Goal: Task Accomplishment & Management: Manage account settings

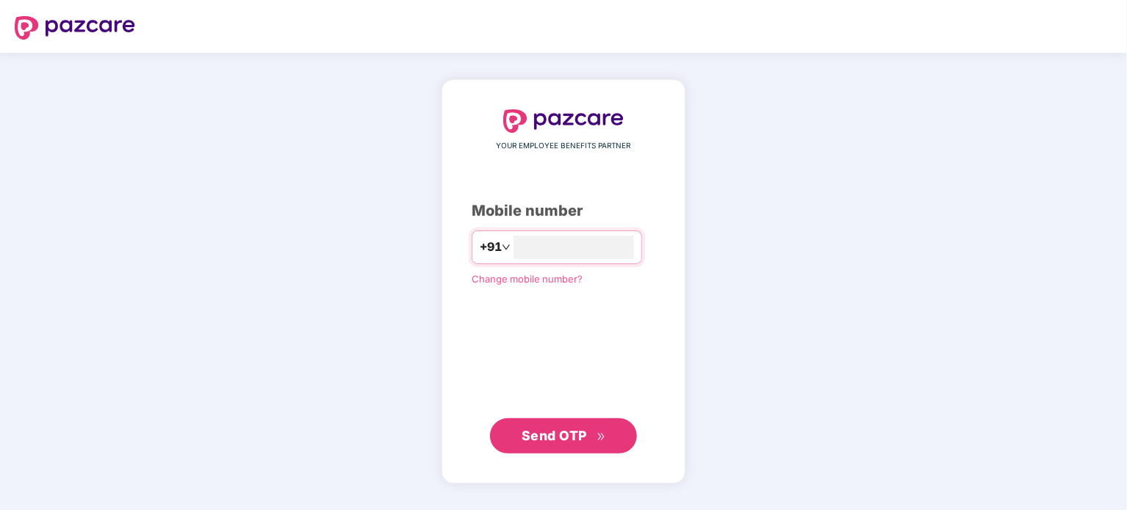
type input "**********"
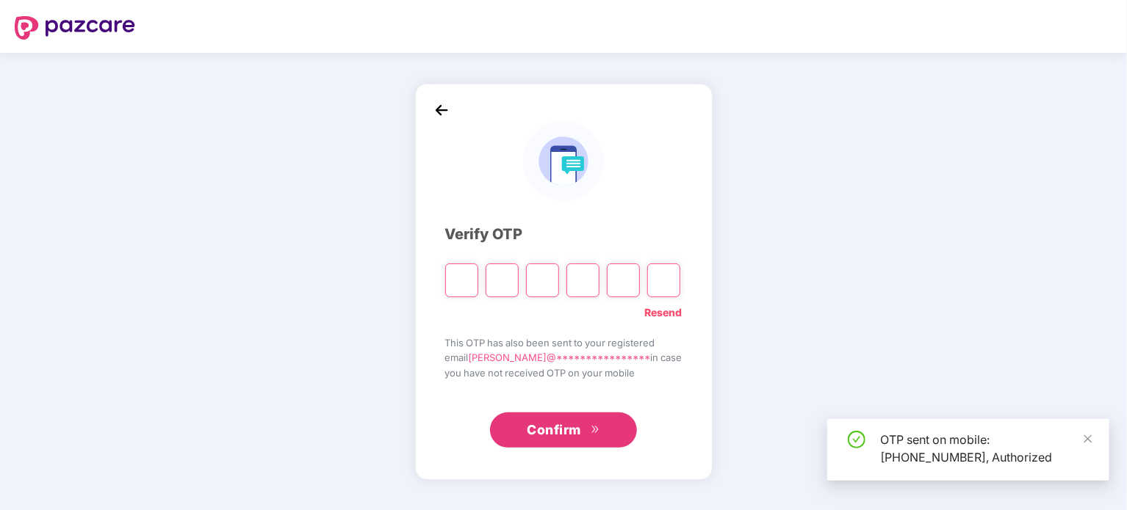
drag, startPoint x: 529, startPoint y: 189, endPoint x: 549, endPoint y: 178, distance: 23.0
click at [549, 178] on div at bounding box center [563, 161] width 237 height 80
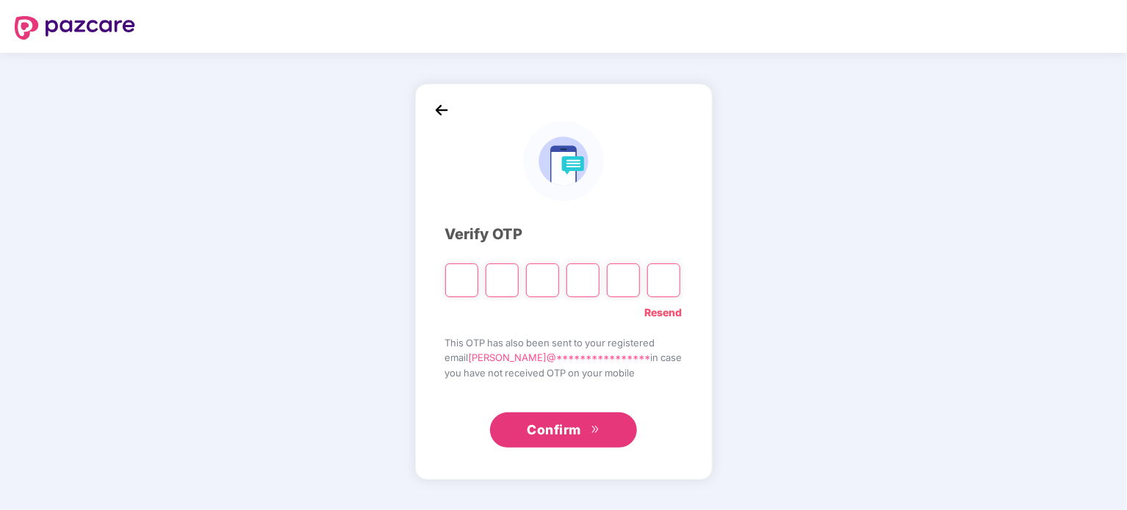
click at [466, 270] on input "Please enter verification code. Digit 1" at bounding box center [461, 281] width 33 height 34
type input "*"
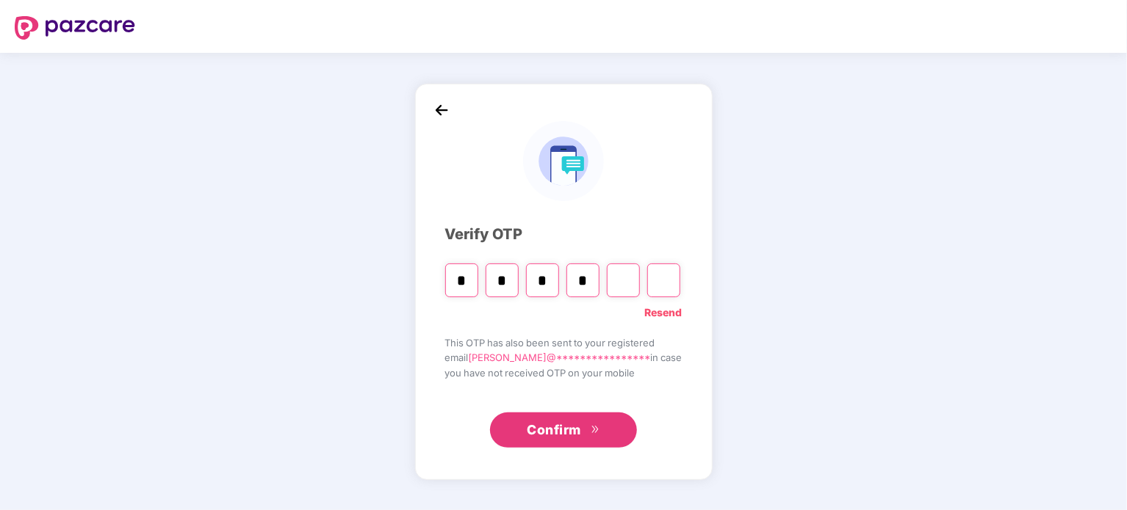
type input "*"
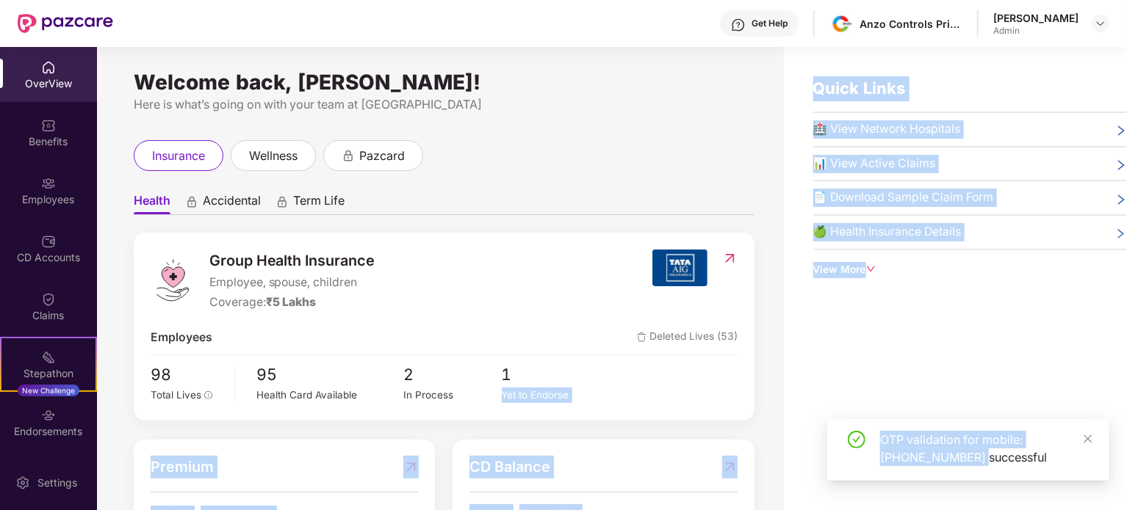
click at [989, 478] on body "Get Help Anzo Controls Private Limited [PERSON_NAME] Mittal Admin OverView Bene…" at bounding box center [563, 255] width 1127 height 510
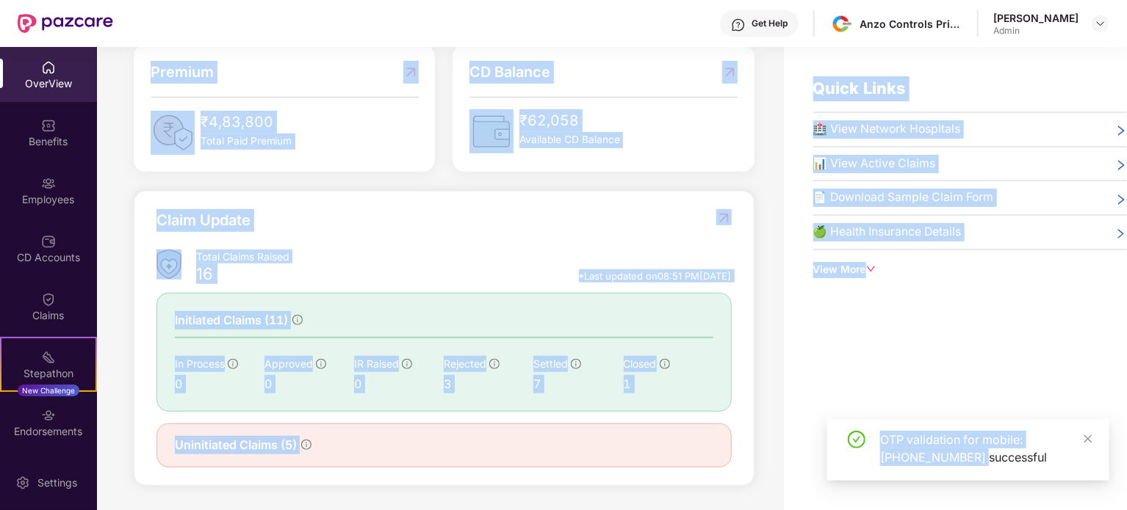
scroll to position [47, 0]
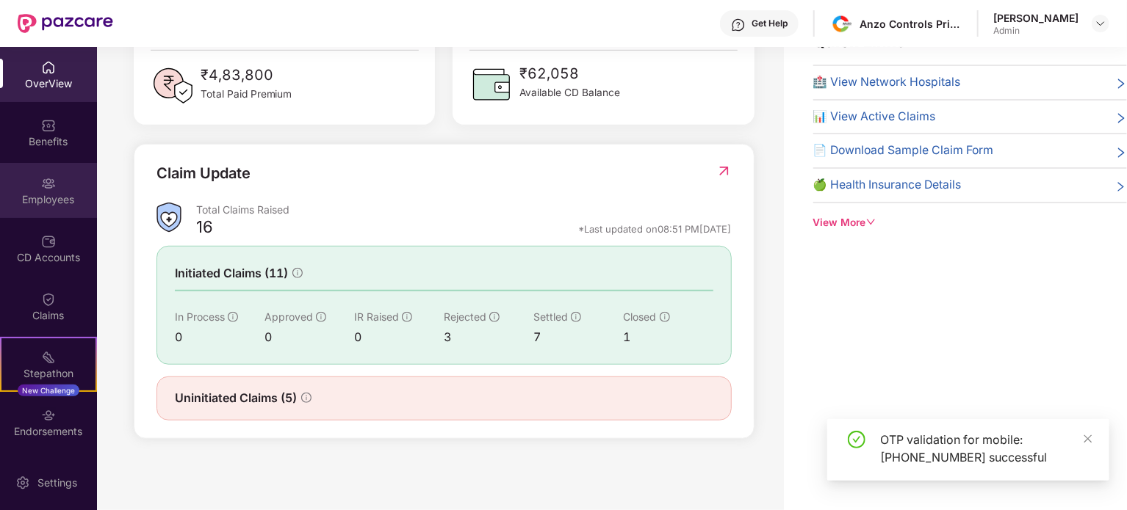
click at [57, 196] on div "Employees" at bounding box center [48, 199] width 97 height 15
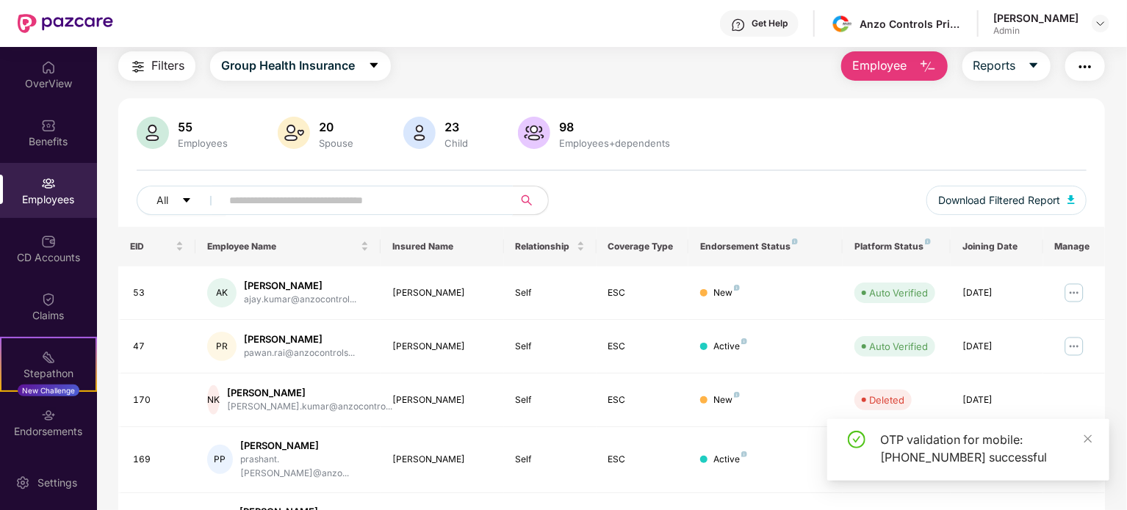
click at [375, 199] on input "text" at bounding box center [361, 200] width 264 height 22
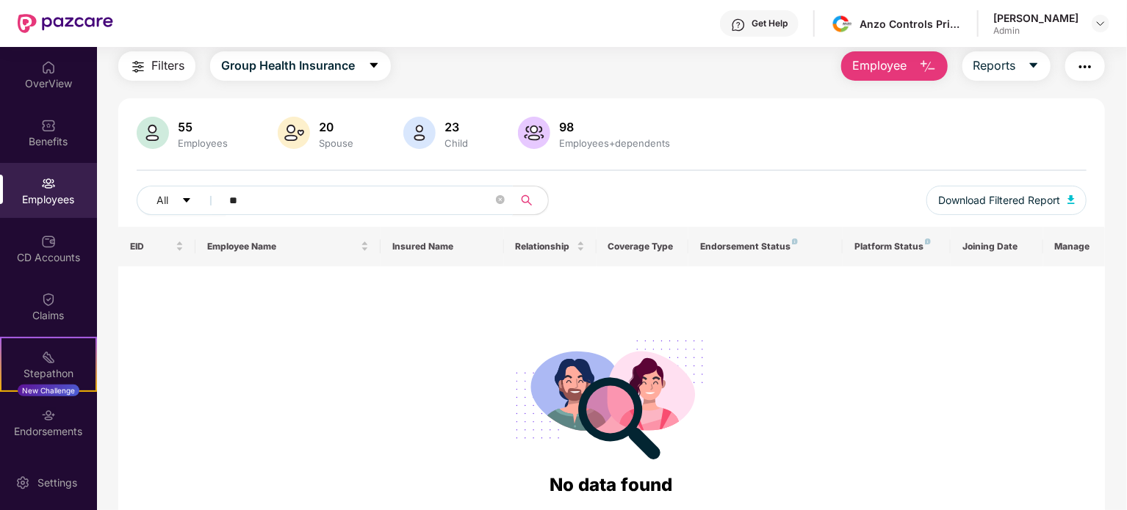
type input "*"
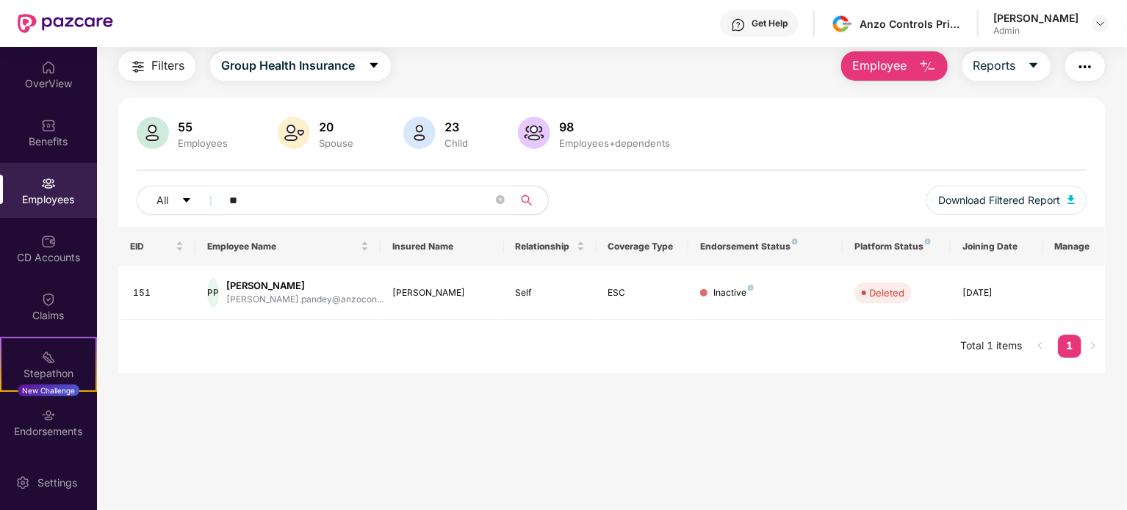
type input "*"
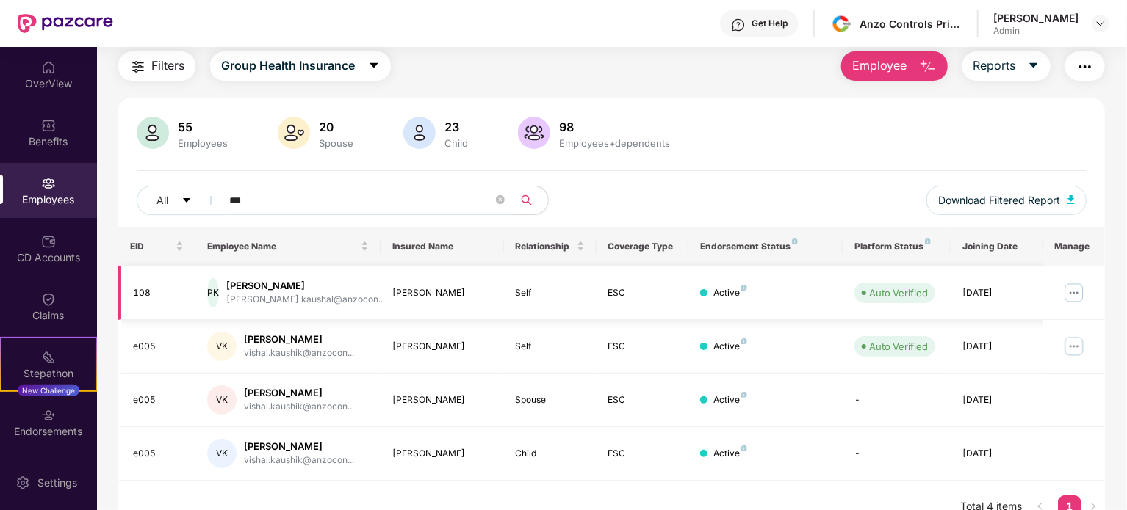
type input "***"
click at [1071, 287] on img at bounding box center [1074, 293] width 24 height 24
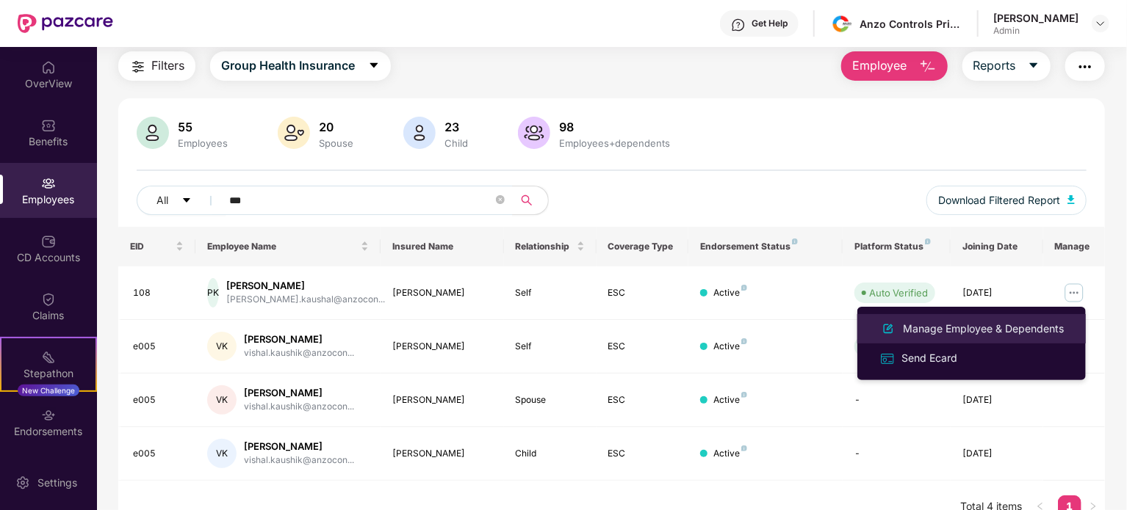
click at [975, 326] on div "Manage Employee & Dependents" at bounding box center [983, 329] width 167 height 16
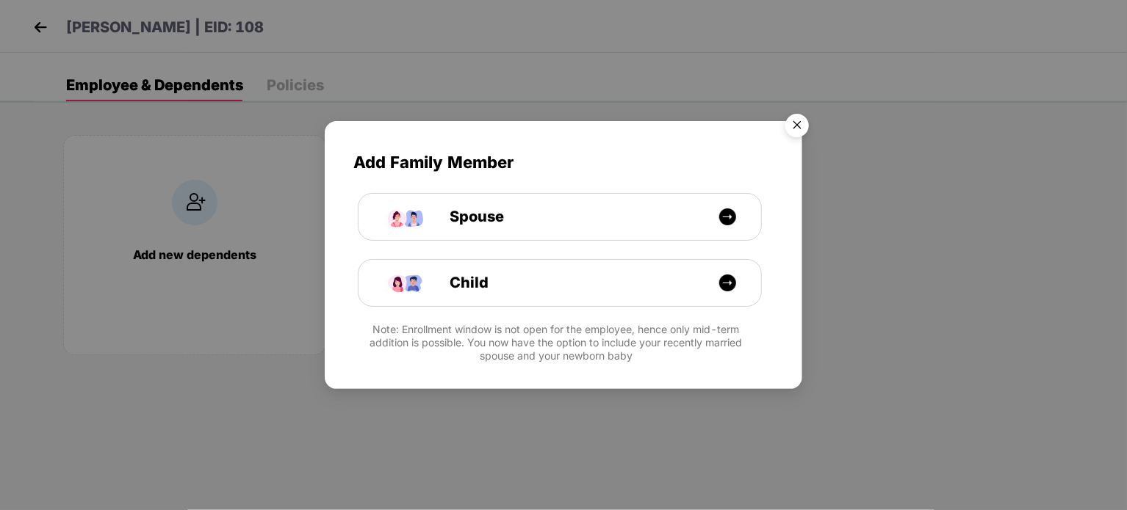
click at [792, 133] on img "Close" at bounding box center [796, 127] width 41 height 41
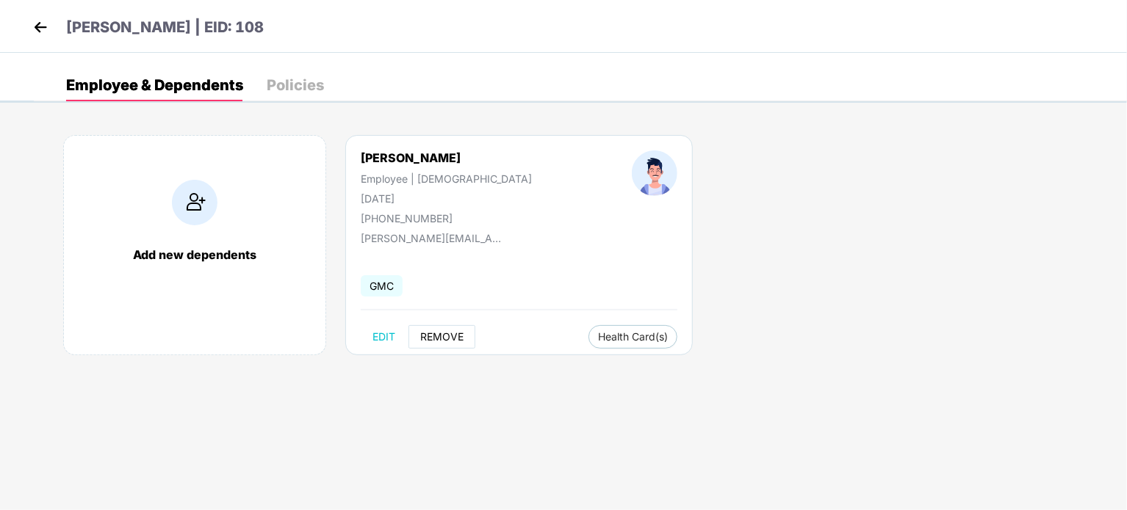
click at [451, 342] on span "REMOVE" at bounding box center [441, 337] width 43 height 12
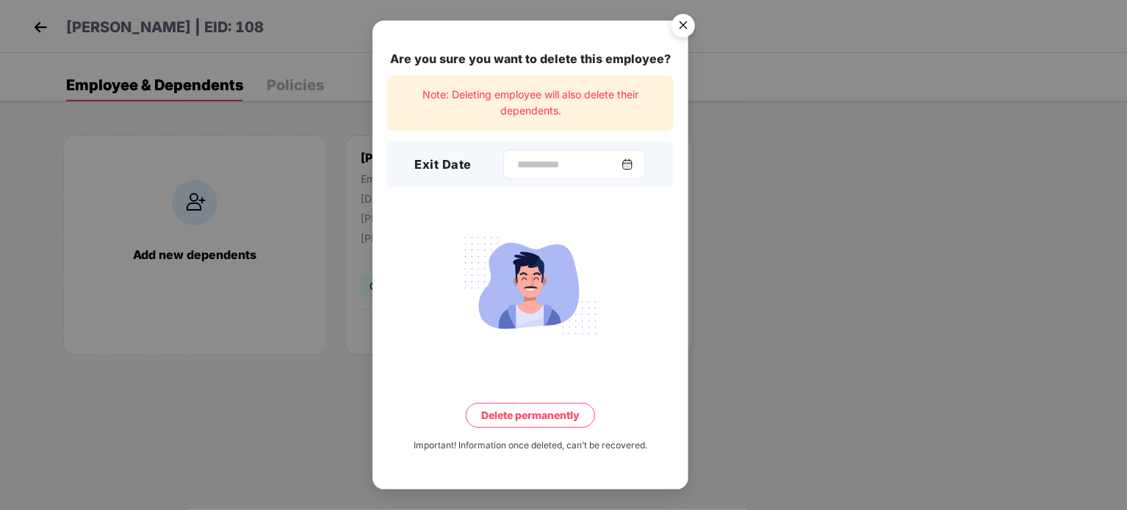
click at [646, 155] on div at bounding box center [574, 164] width 142 height 29
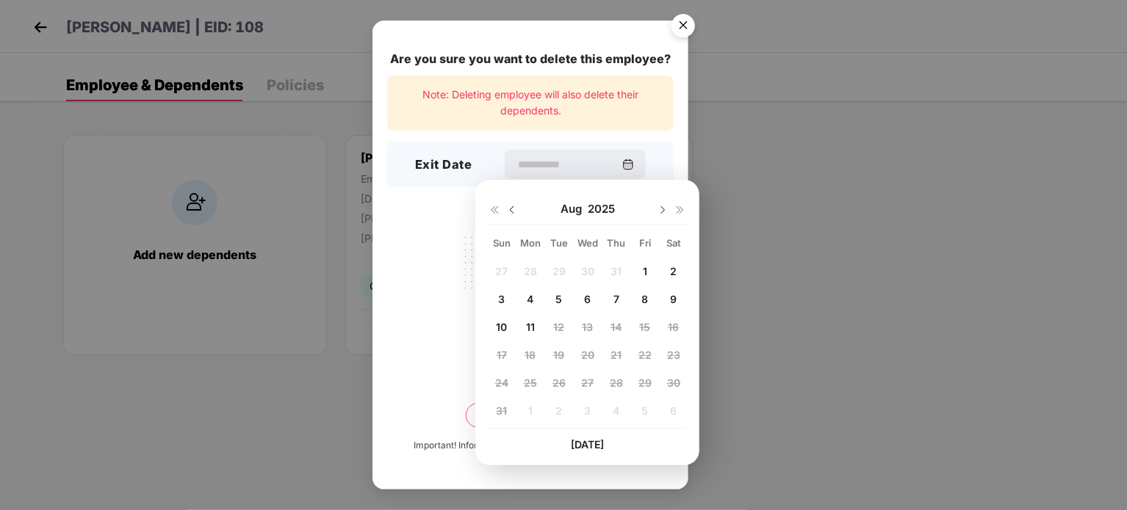
click at [644, 300] on span "8" at bounding box center [644, 299] width 7 height 12
type input "**********"
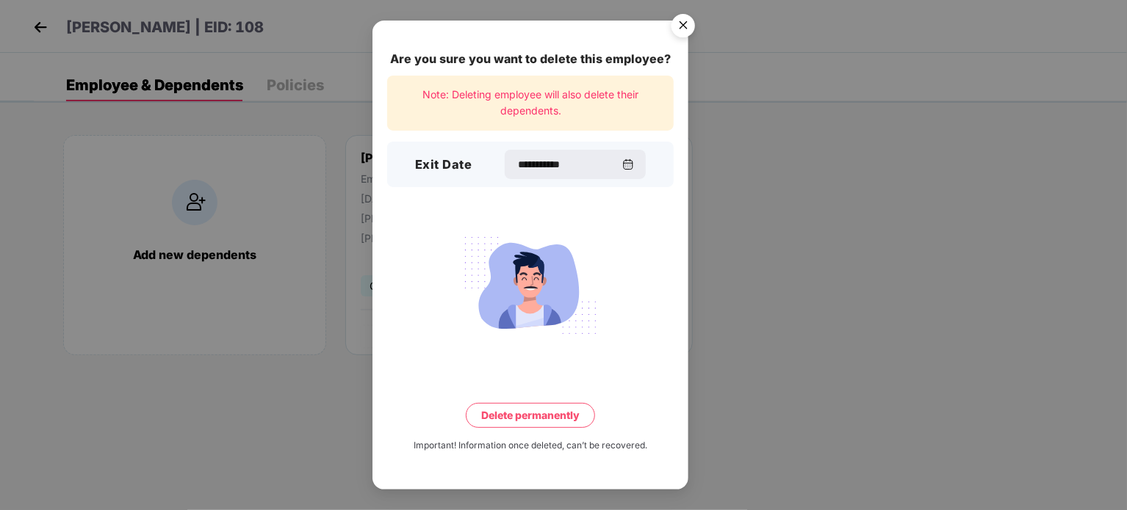
click at [526, 418] on button "Delete permanently" at bounding box center [530, 415] width 129 height 25
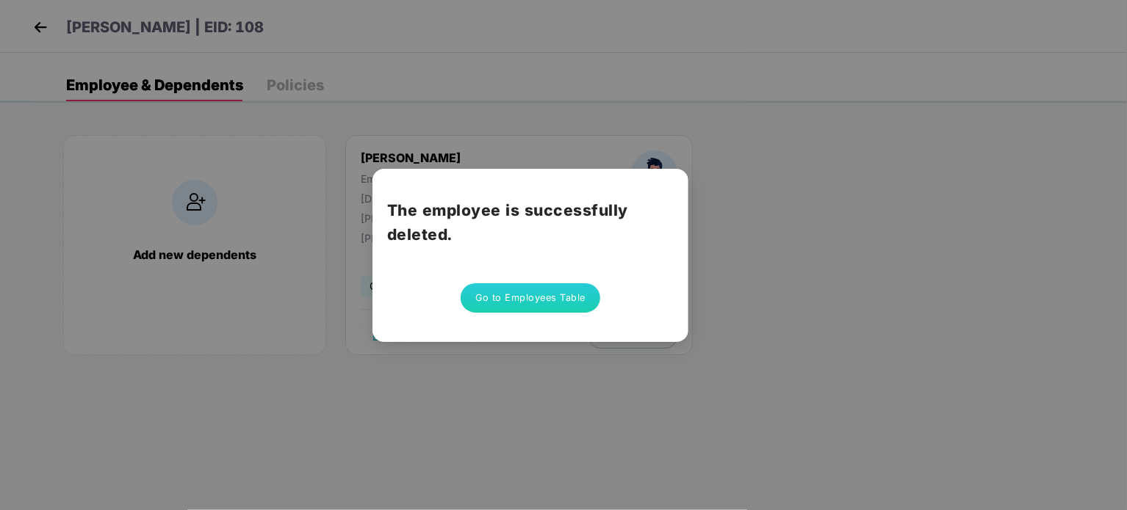
click at [571, 306] on button "Go to Employees Table" at bounding box center [530, 297] width 140 height 29
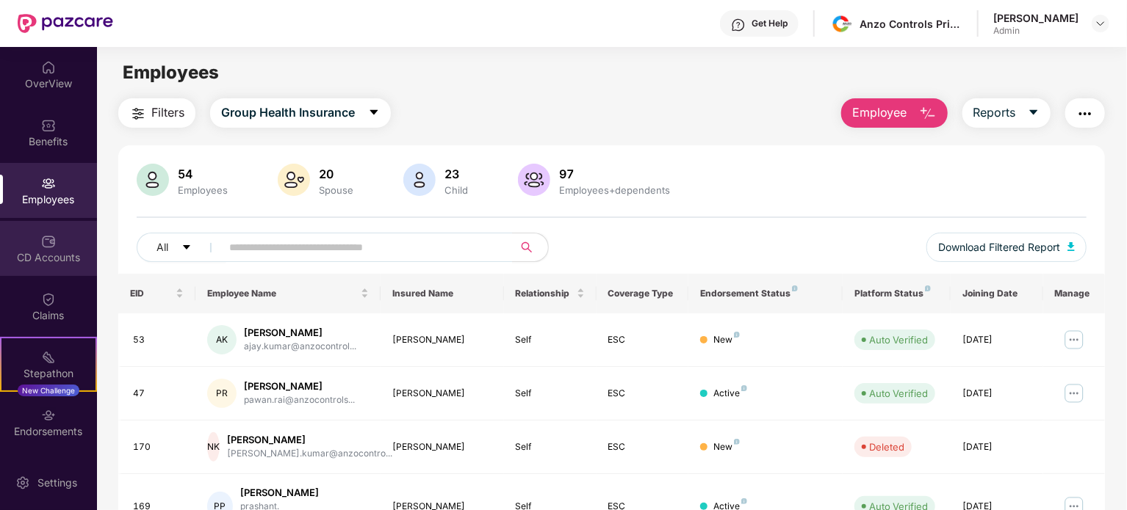
scroll to position [56, 0]
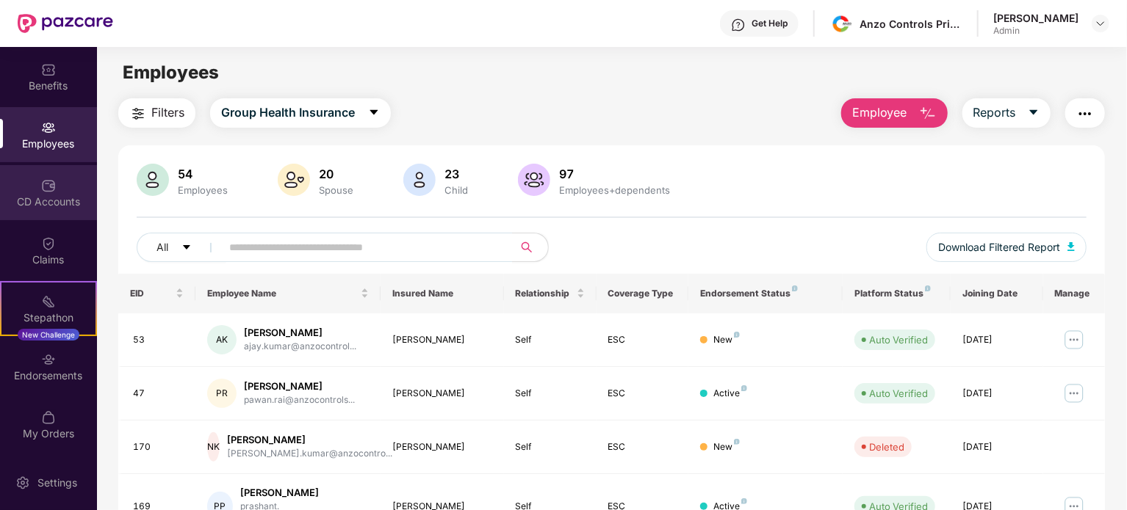
click at [50, 211] on div "CD Accounts" at bounding box center [48, 192] width 97 height 55
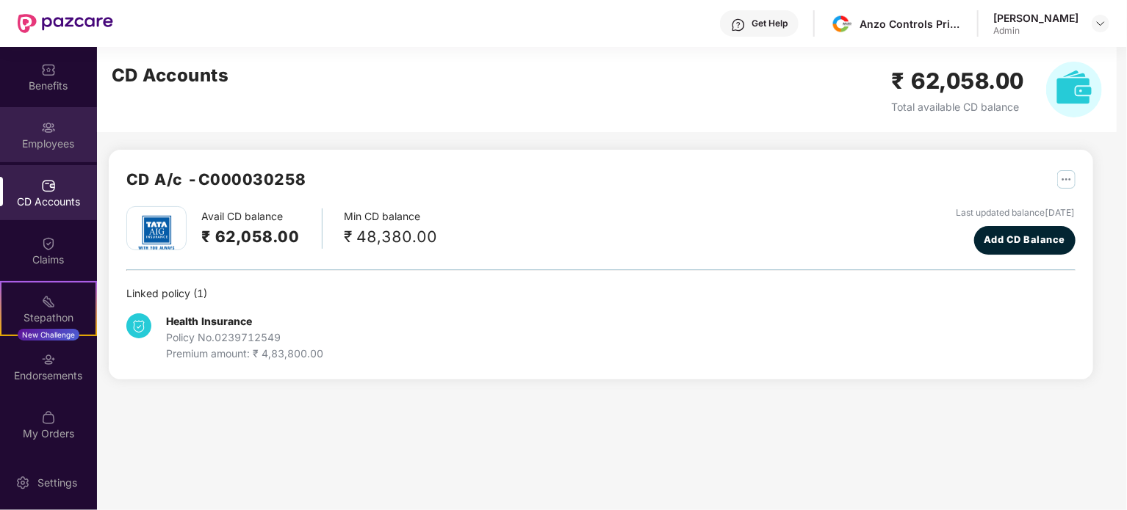
click at [59, 153] on div "Employees" at bounding box center [48, 134] width 97 height 55
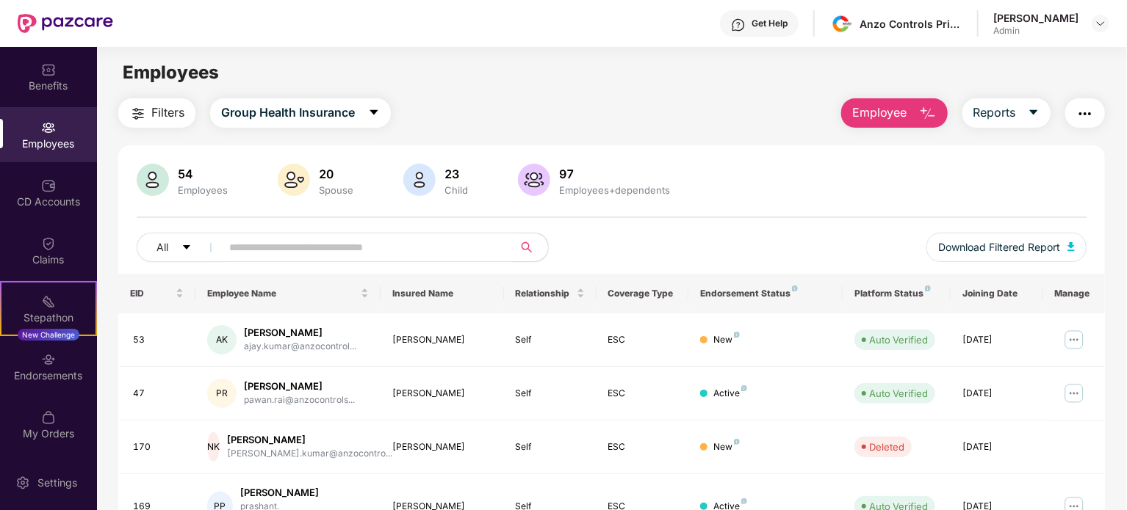
click at [264, 252] on input "text" at bounding box center [361, 247] width 264 height 22
type input "*****"
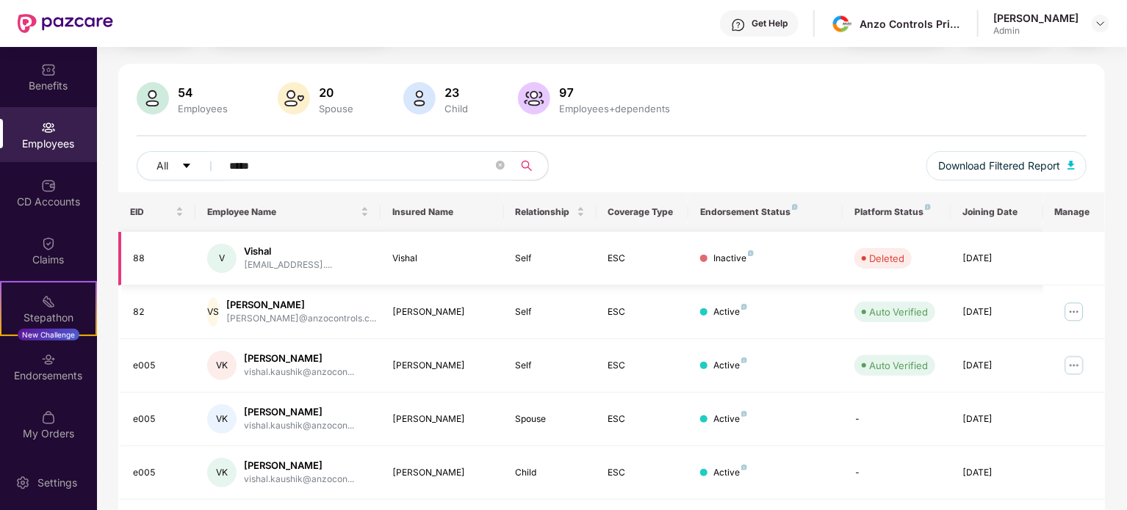
scroll to position [94, 0]
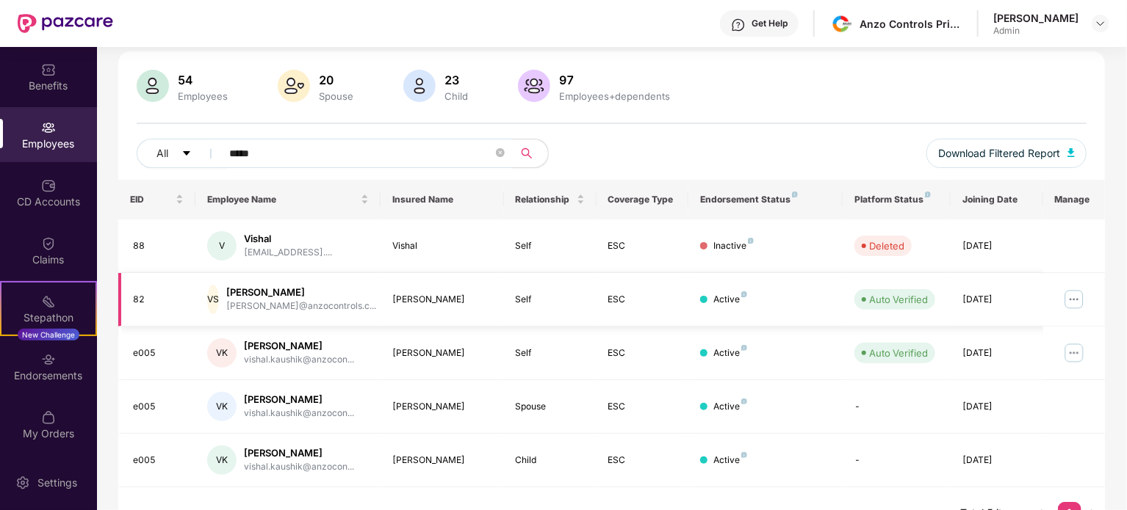
click at [1078, 300] on img at bounding box center [1074, 300] width 24 height 24
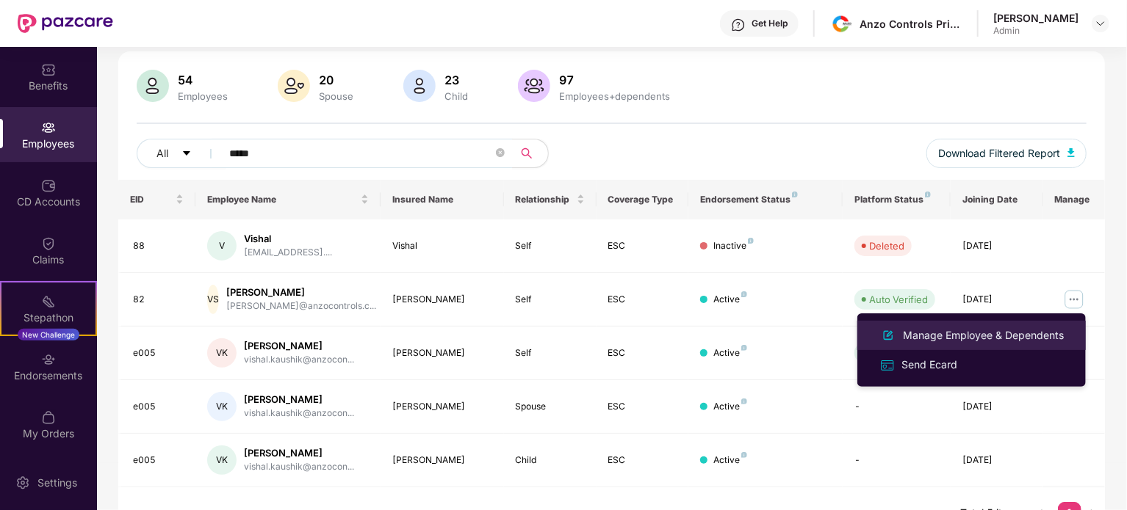
click at [1007, 340] on div "Manage Employee & Dependents" at bounding box center [983, 336] width 167 height 16
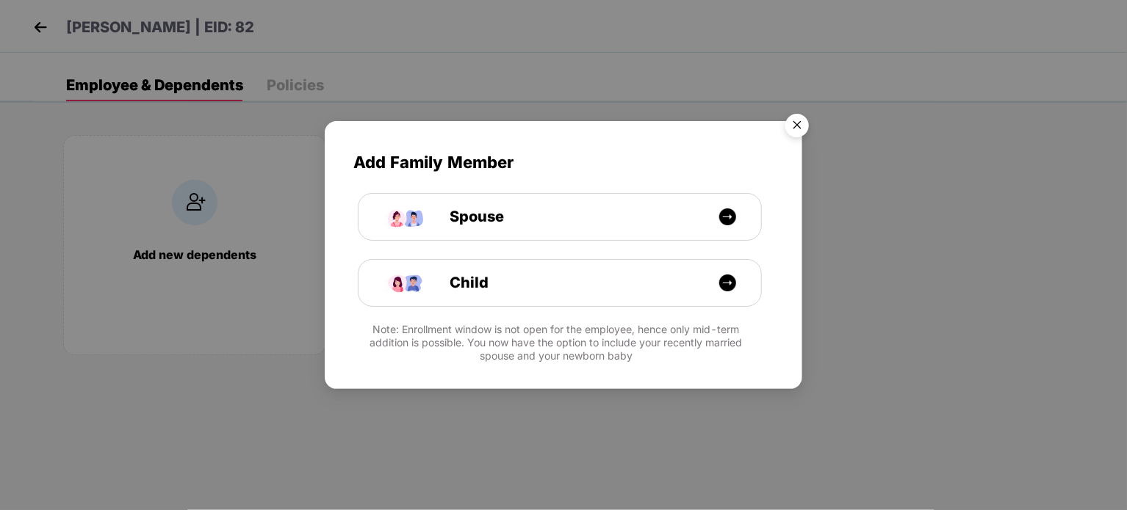
click at [799, 131] on img "Close" at bounding box center [796, 127] width 41 height 41
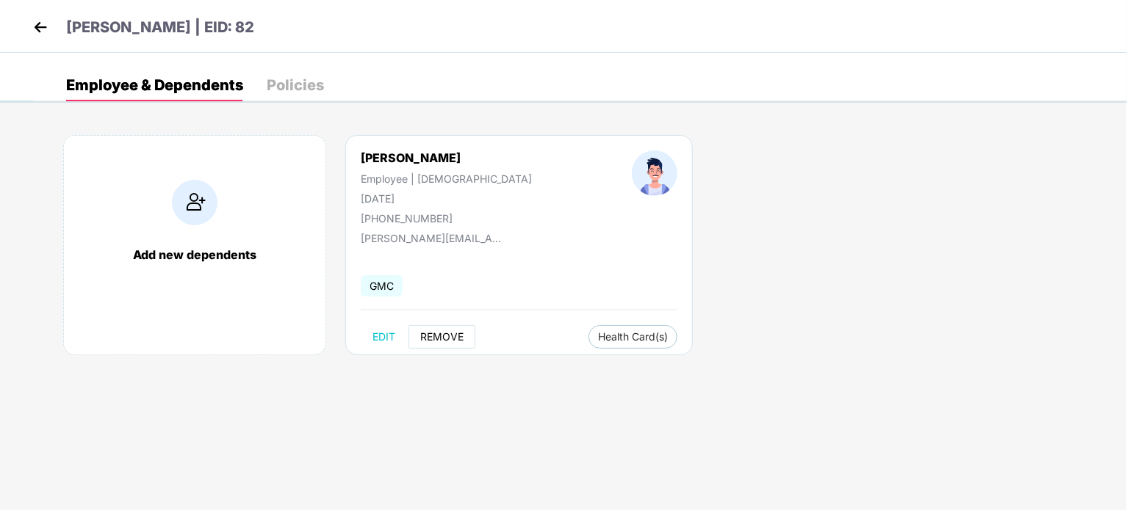
click at [432, 336] on span "REMOVE" at bounding box center [441, 337] width 43 height 12
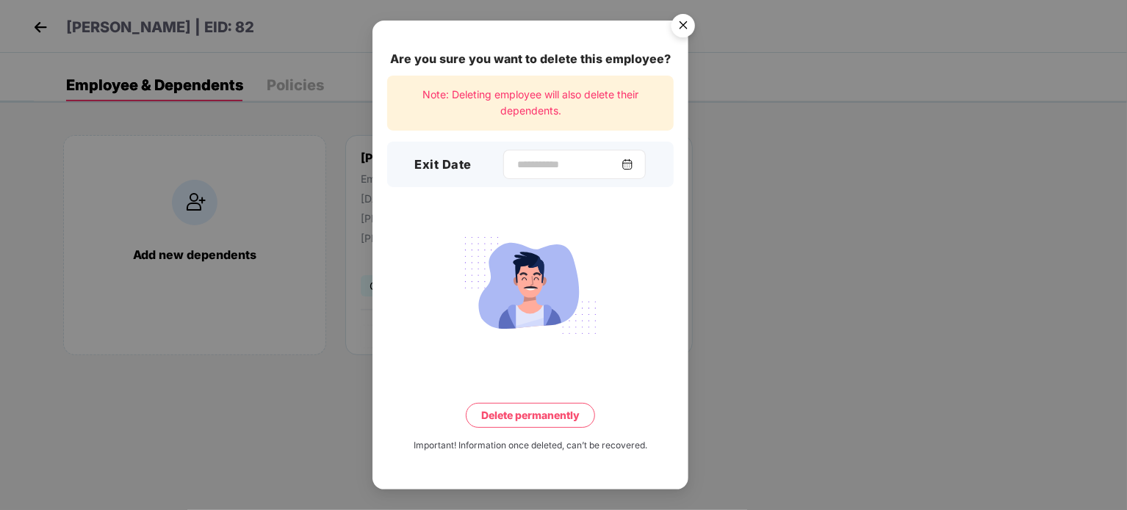
click at [646, 161] on div at bounding box center [574, 164] width 142 height 29
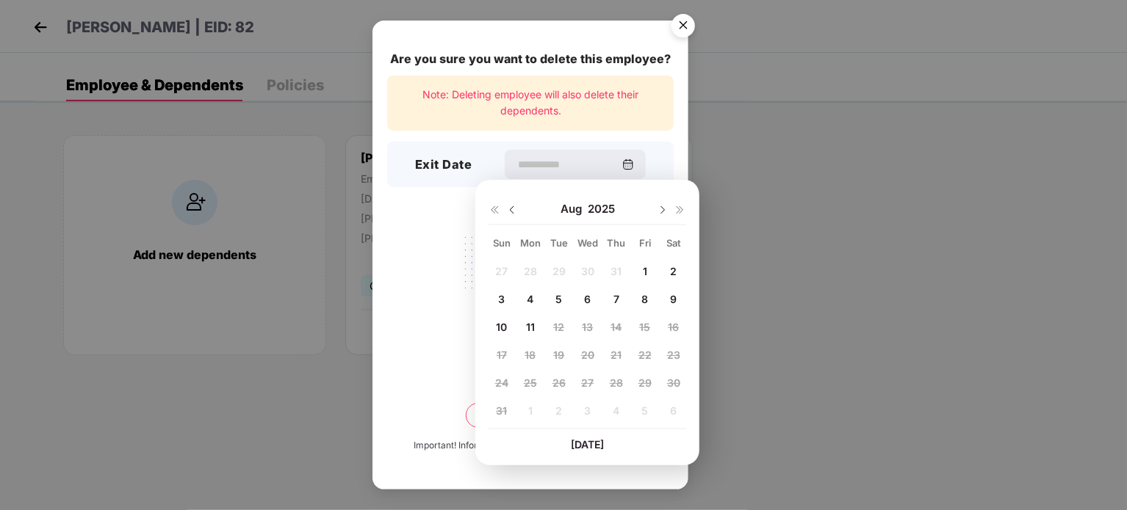
click at [534, 330] on span "11" at bounding box center [530, 327] width 9 height 12
type input "**********"
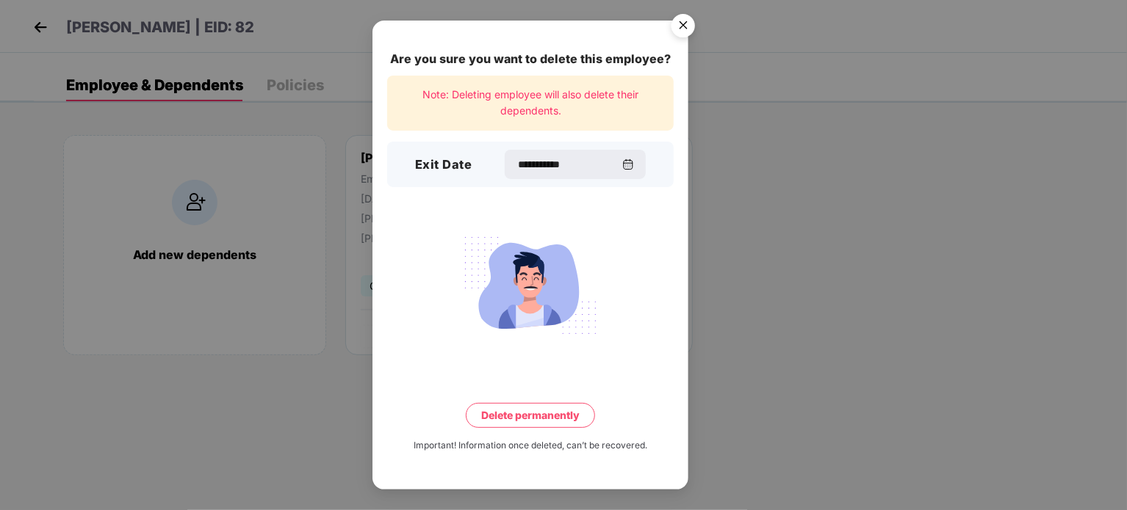
click at [516, 416] on button "Delete permanently" at bounding box center [530, 415] width 129 height 25
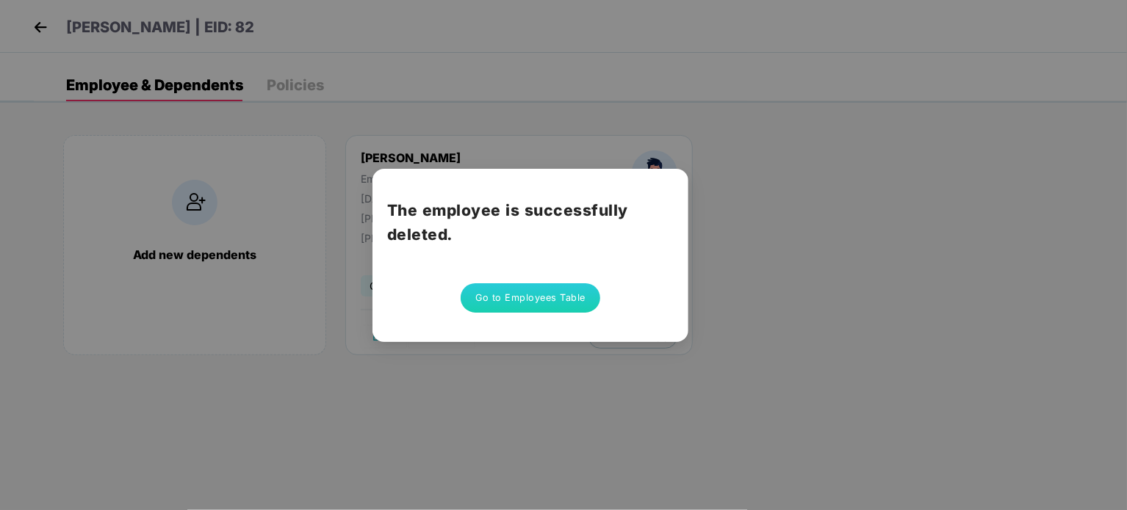
click at [557, 297] on button "Go to Employees Table" at bounding box center [530, 297] width 140 height 29
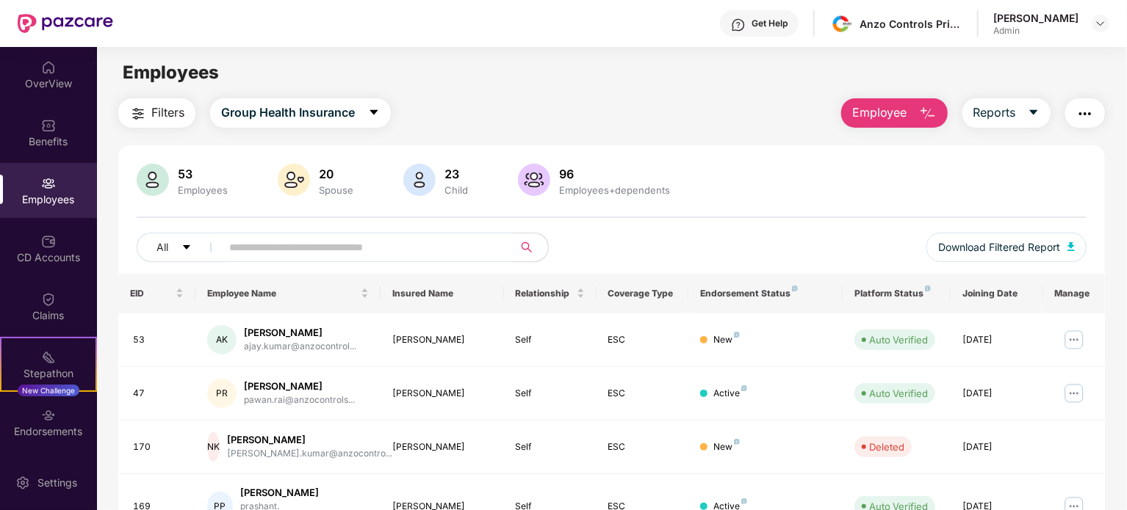
click at [437, 252] on input "text" at bounding box center [361, 247] width 264 height 22
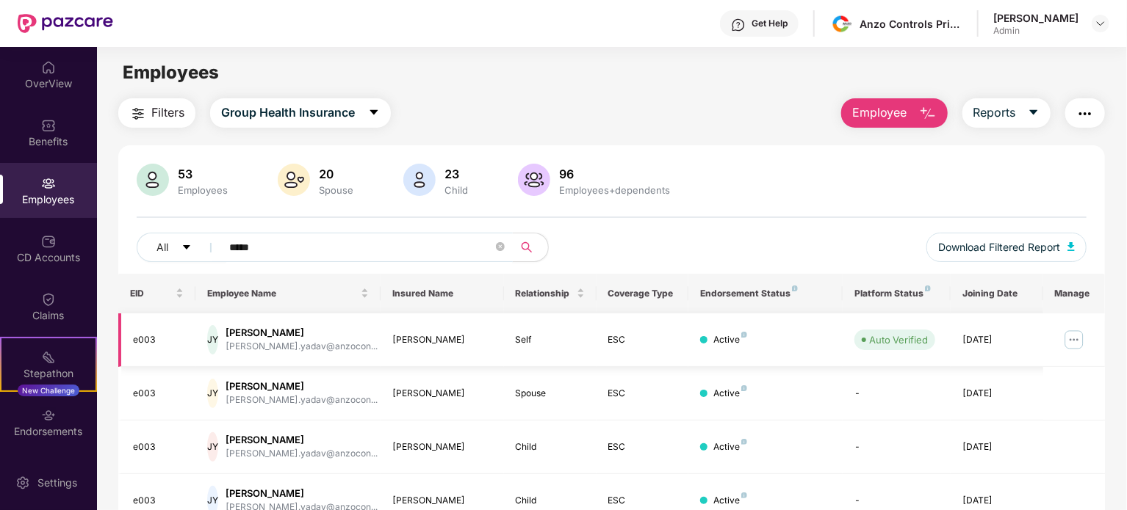
scroll to position [69, 0]
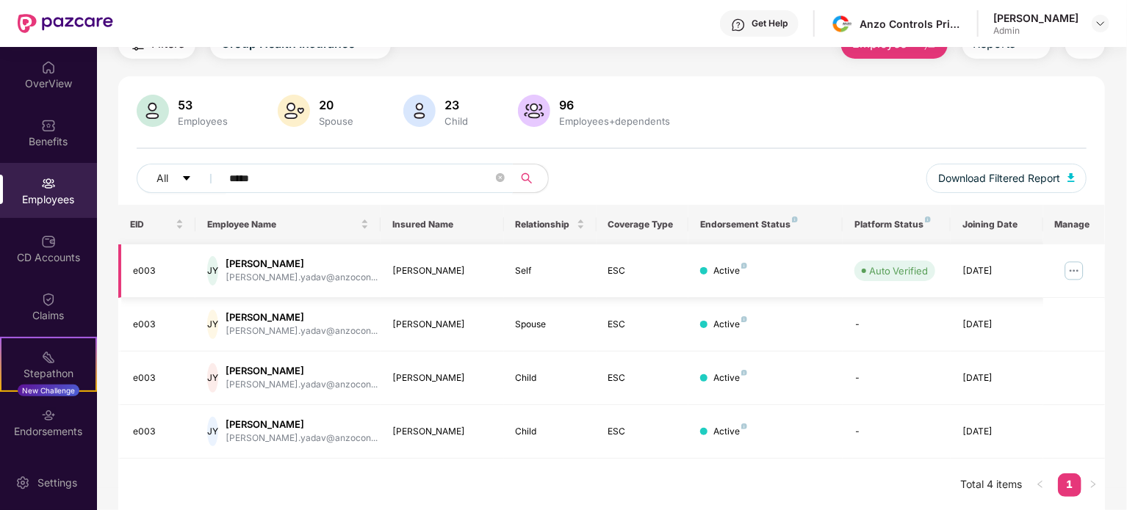
type input "*****"
click at [1066, 267] on img at bounding box center [1074, 271] width 24 height 24
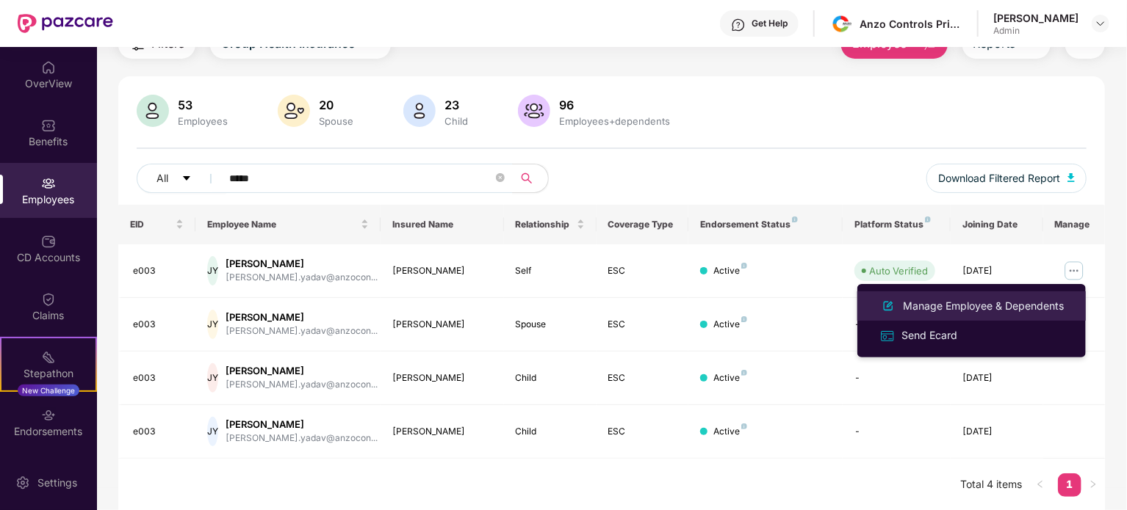
click at [1002, 304] on div "Manage Employee & Dependents" at bounding box center [983, 306] width 167 height 16
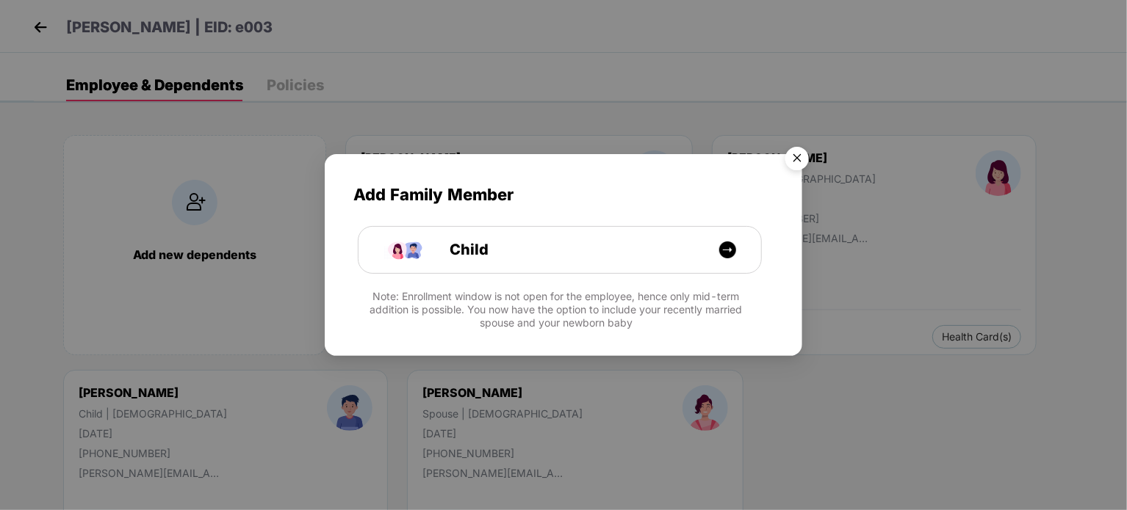
click at [803, 161] on img "Close" at bounding box center [796, 160] width 41 height 41
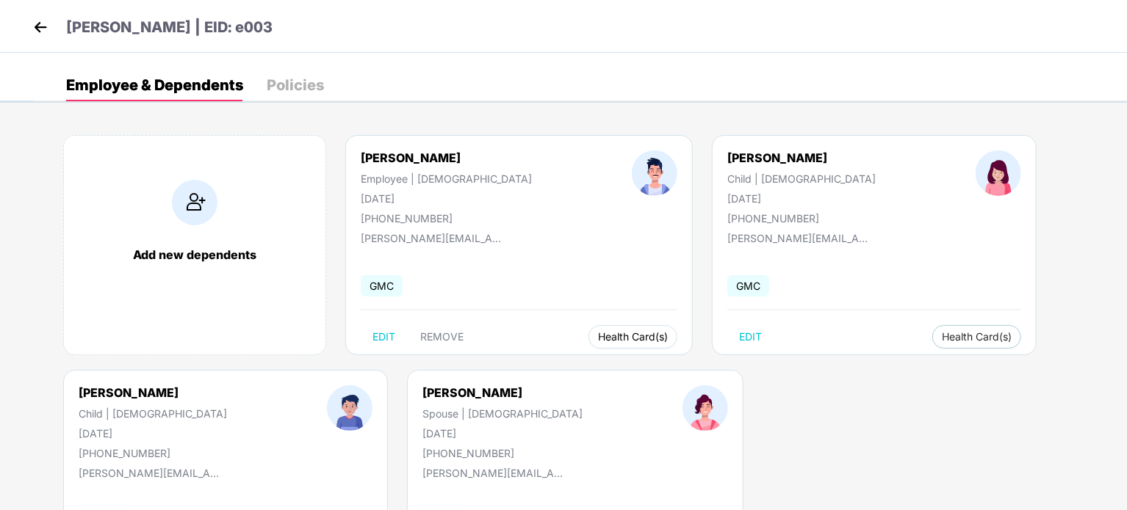
click at [598, 336] on span "Health Card(s)" at bounding box center [633, 336] width 70 height 7
click at [429, 353] on div "[PERSON_NAME] Employee | [DEMOGRAPHIC_DATA] [DATE] [PHONE_NUMBER] [PERSON_NAME]…" at bounding box center [518, 245] width 347 height 220
click at [438, 339] on span "REMOVE" at bounding box center [441, 337] width 43 height 12
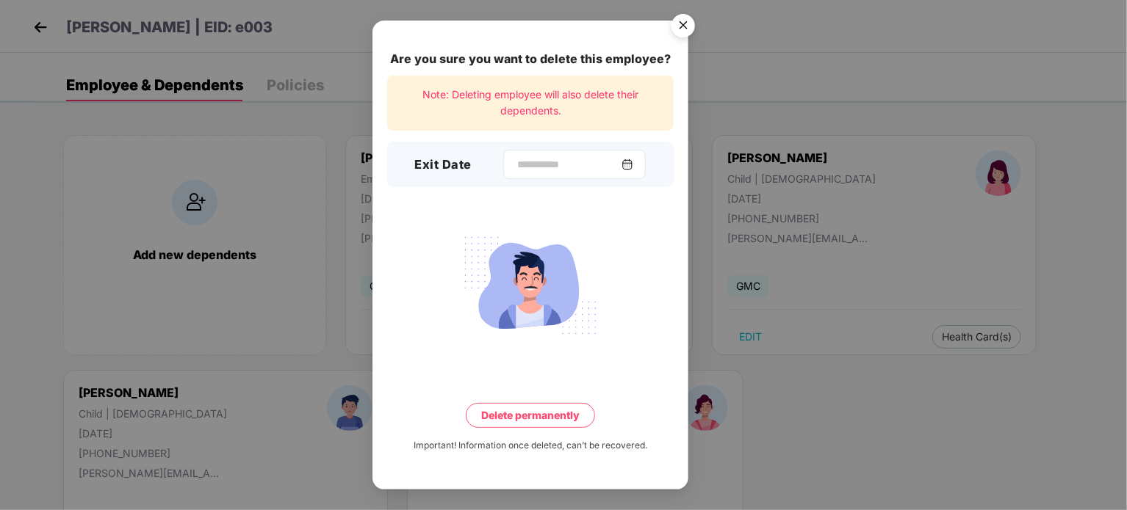
click at [632, 167] on img at bounding box center [627, 165] width 12 height 12
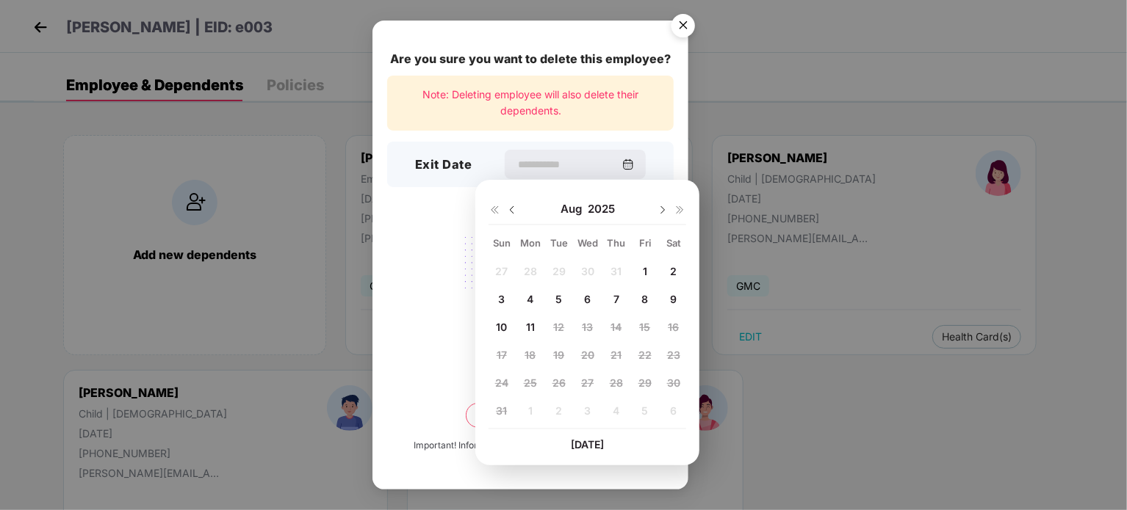
click at [535, 324] on div "11" at bounding box center [530, 328] width 22 height 22
type input "**********"
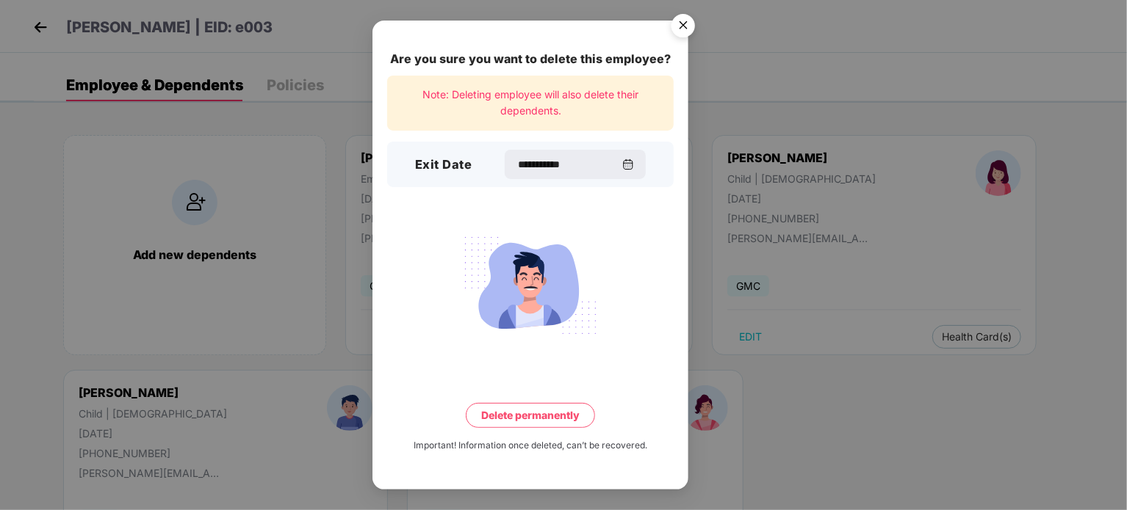
click at [538, 422] on button "Delete permanently" at bounding box center [530, 415] width 129 height 25
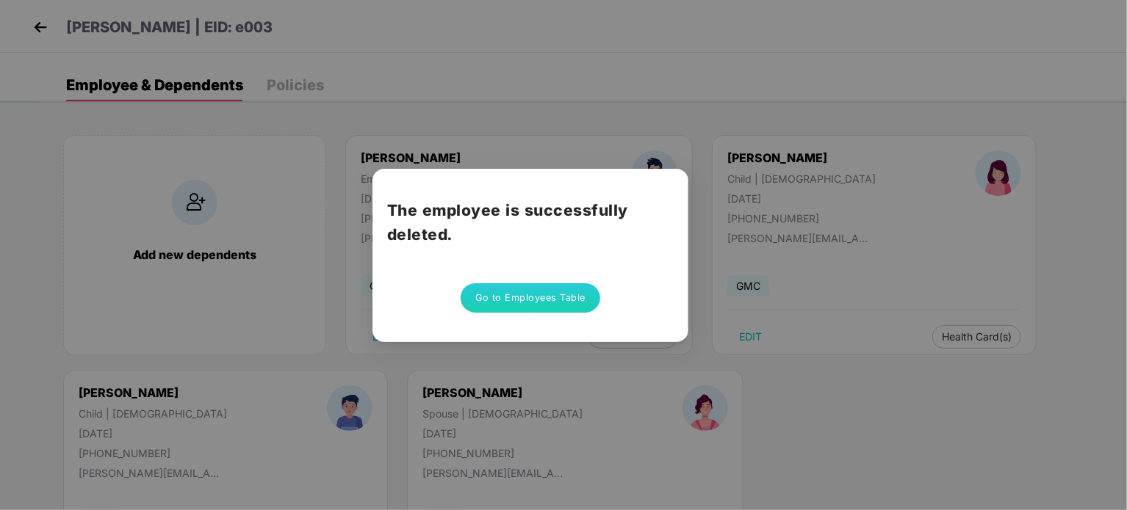
click at [562, 295] on button "Go to Employees Table" at bounding box center [530, 297] width 140 height 29
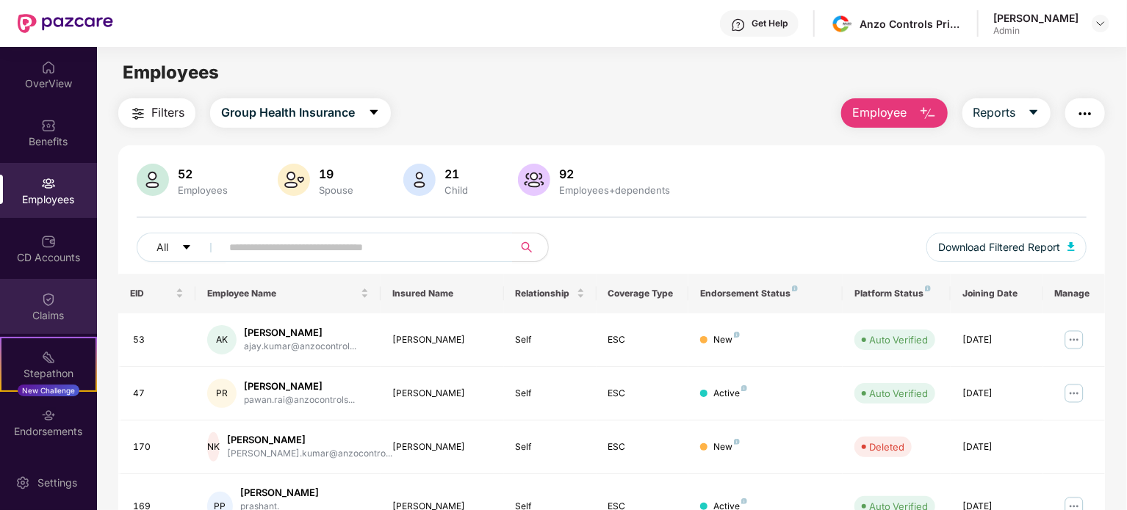
click at [50, 317] on div "Claims" at bounding box center [48, 315] width 97 height 15
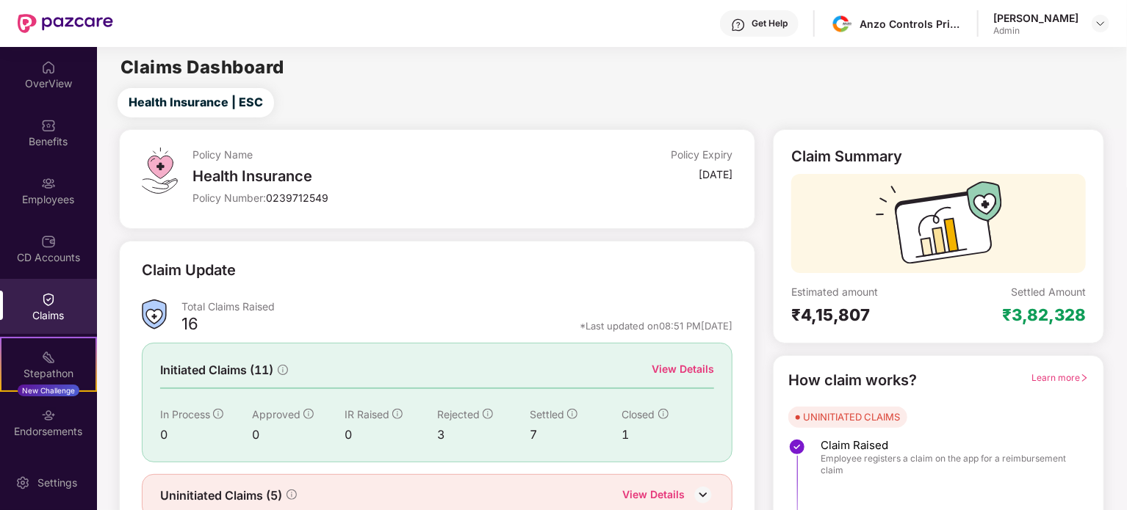
scroll to position [64, 0]
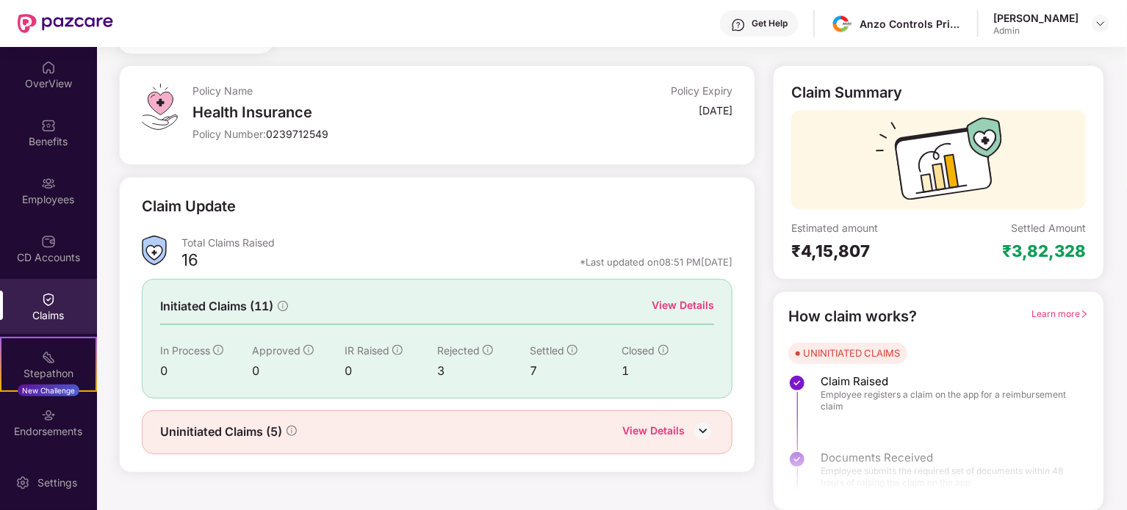
click at [671, 312] on div "View Details" at bounding box center [682, 305] width 62 height 16
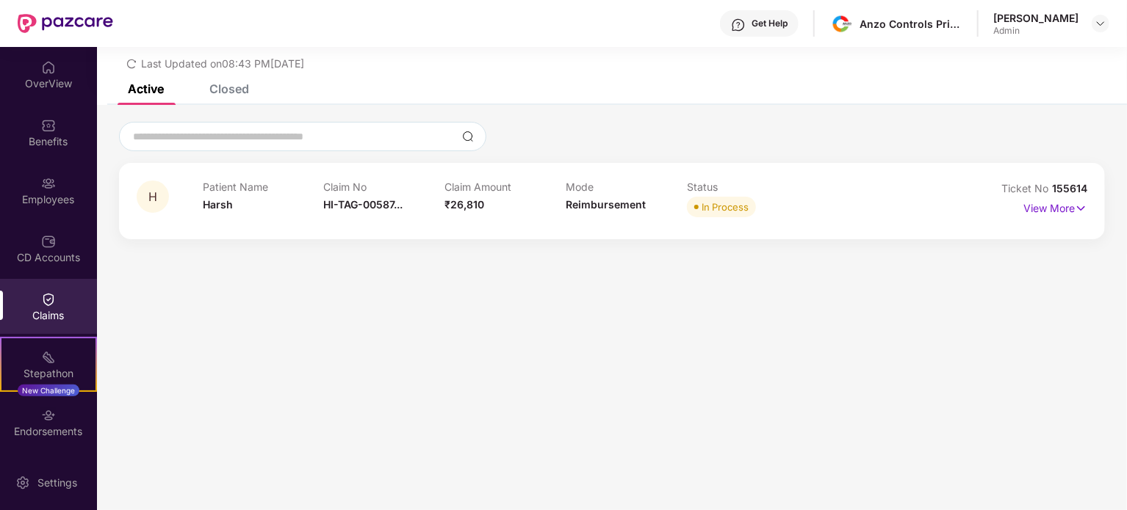
scroll to position [63, 0]
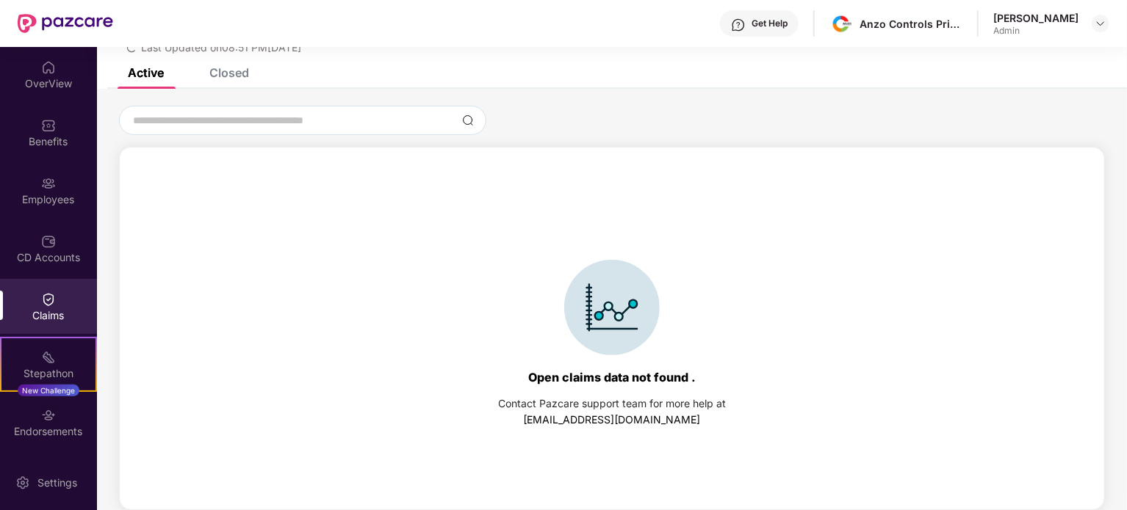
click at [242, 70] on div "Closed" at bounding box center [229, 72] width 40 height 15
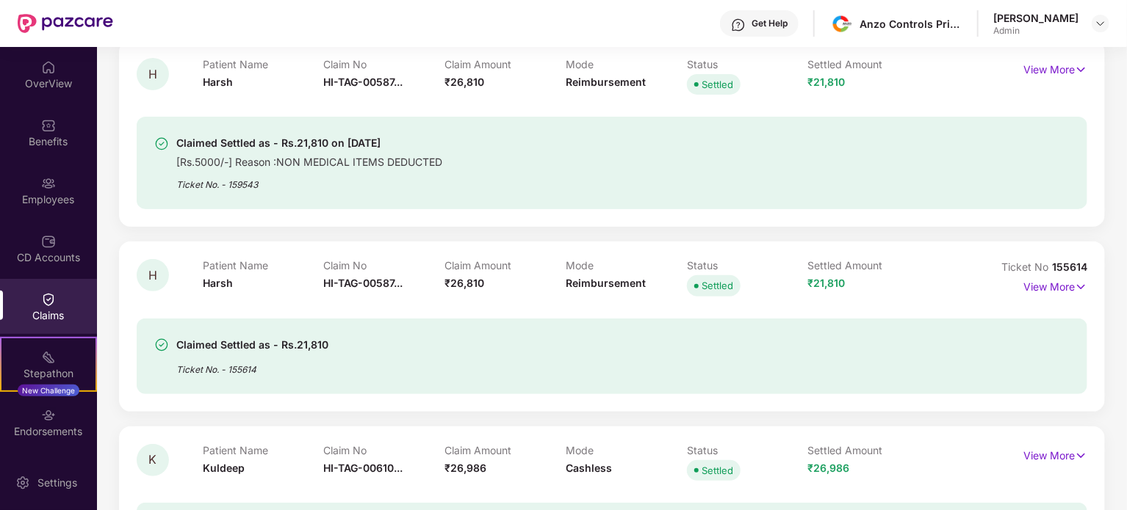
scroll to position [185, 0]
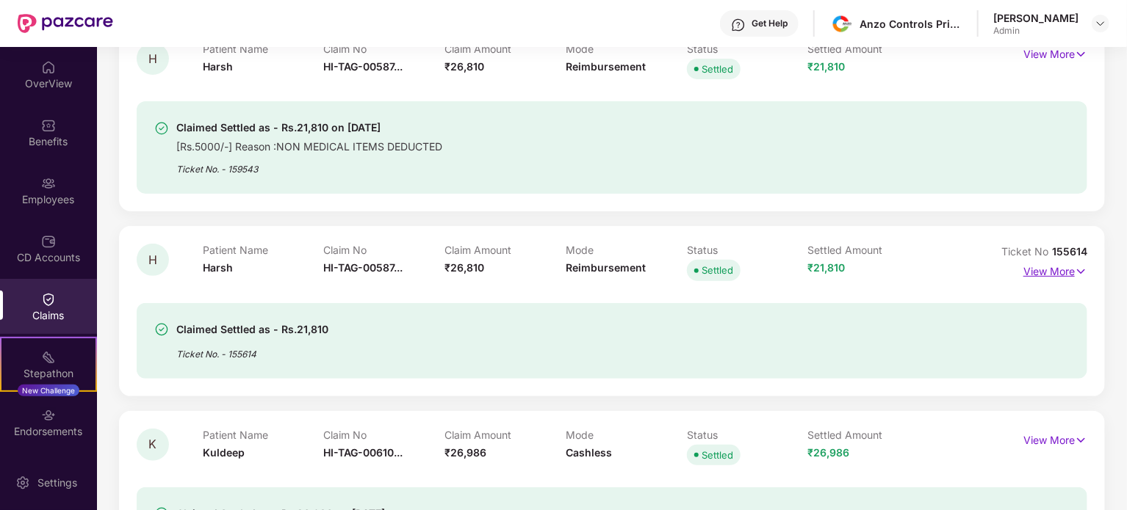
click at [1040, 278] on p "View More" at bounding box center [1055, 270] width 64 height 20
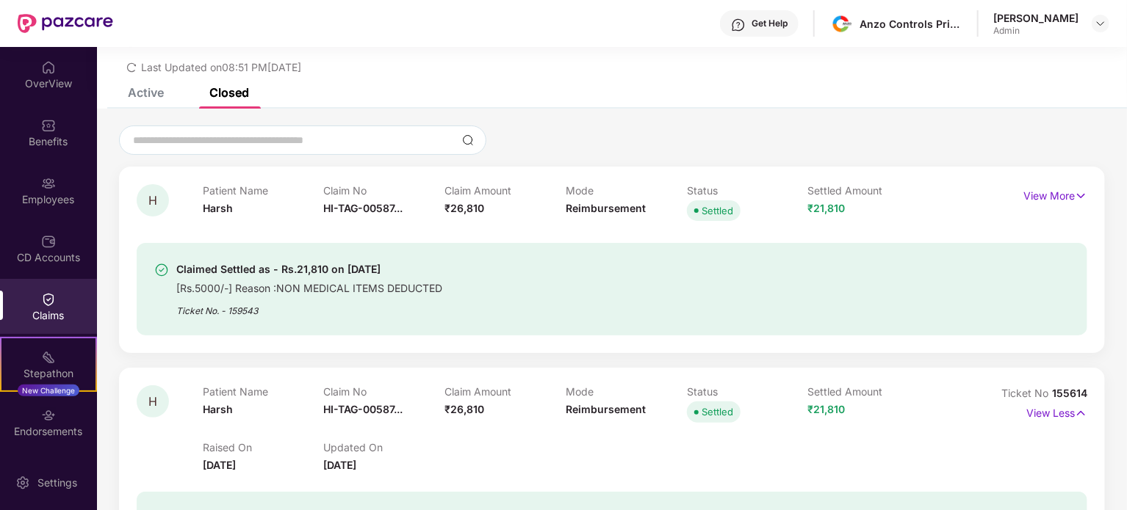
scroll to position [42, 0]
click at [455, 234] on div "Claimed Settled as - Rs.21,810 on [DATE] [Rs.5000/-] Reason :NON MEDICAL ITEMS …" at bounding box center [612, 281] width 950 height 111
click at [1055, 196] on p "View More" at bounding box center [1055, 196] width 64 height 20
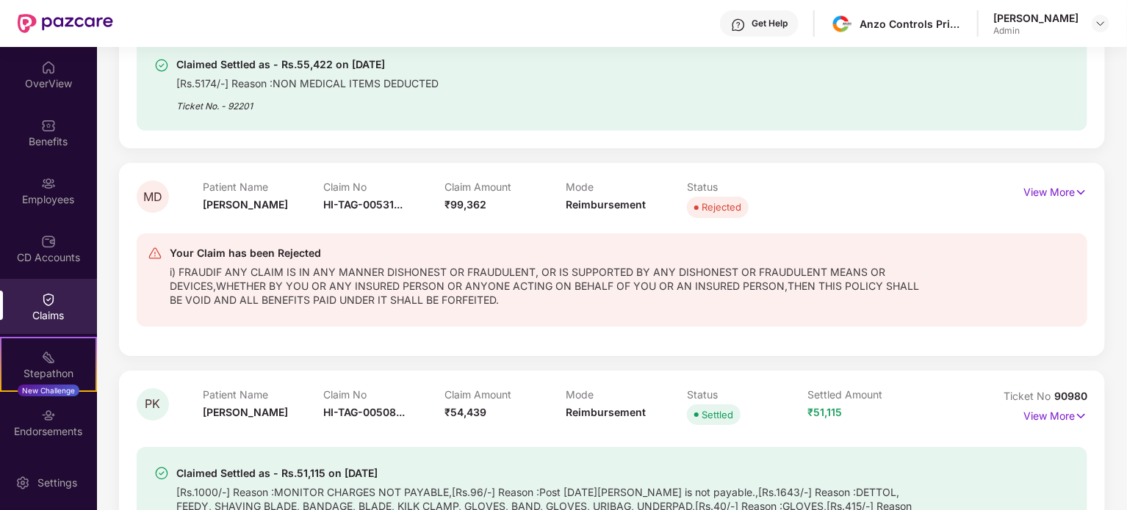
scroll to position [2722, 0]
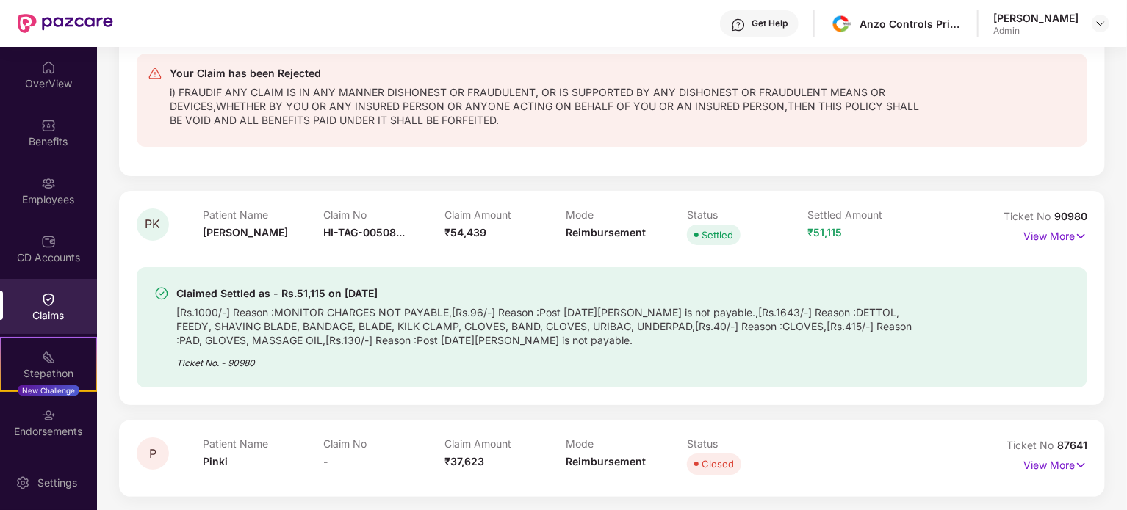
click at [50, 314] on div "Claims" at bounding box center [48, 315] width 97 height 15
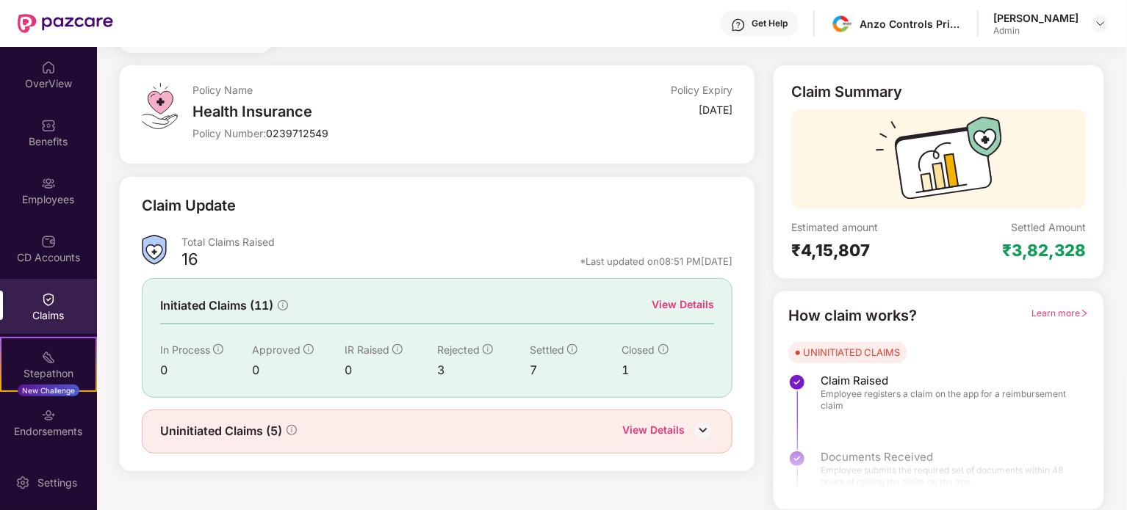
scroll to position [64, 0]
click at [49, 258] on div "CD Accounts" at bounding box center [48, 257] width 97 height 15
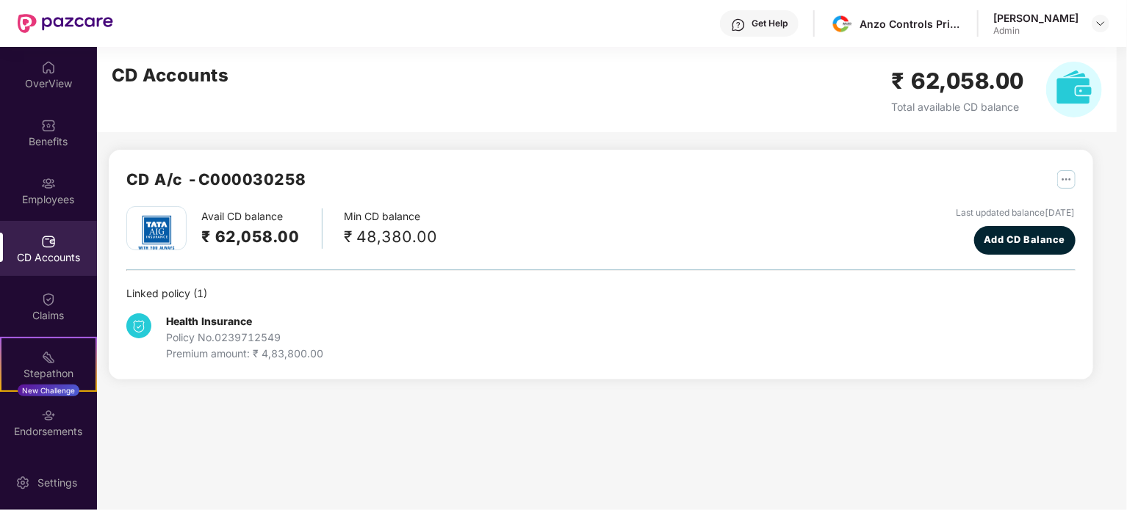
scroll to position [0, 0]
